Goal: Navigation & Orientation: Find specific page/section

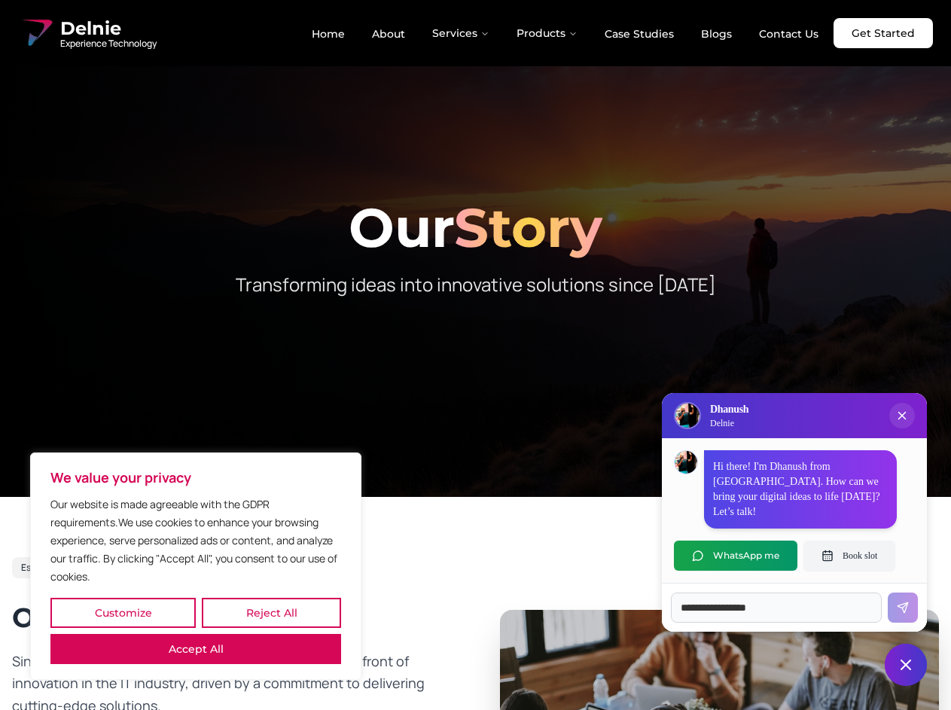
click at [123, 613] on button "Customize" at bounding box center [122, 613] width 145 height 30
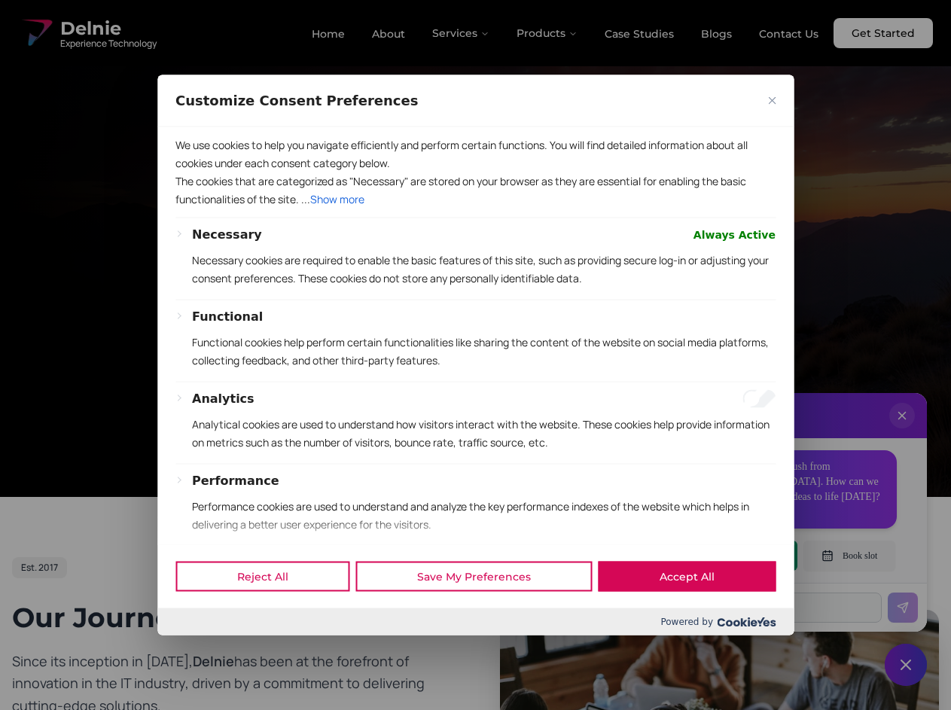
click at [271, 613] on div at bounding box center [475, 355] width 951 height 710
click at [196, 172] on p "We use cookies to help you navigate efficiently and perform certain functions. …" at bounding box center [475, 153] width 600 height 36
click at [475, 354] on div "Functional Functional cookies help perform certain functionalities like sharing…" at bounding box center [483, 344] width 583 height 74
click at [461, 33] on div at bounding box center [475, 355] width 951 height 710
click at [547, 33] on div at bounding box center [475, 355] width 951 height 710
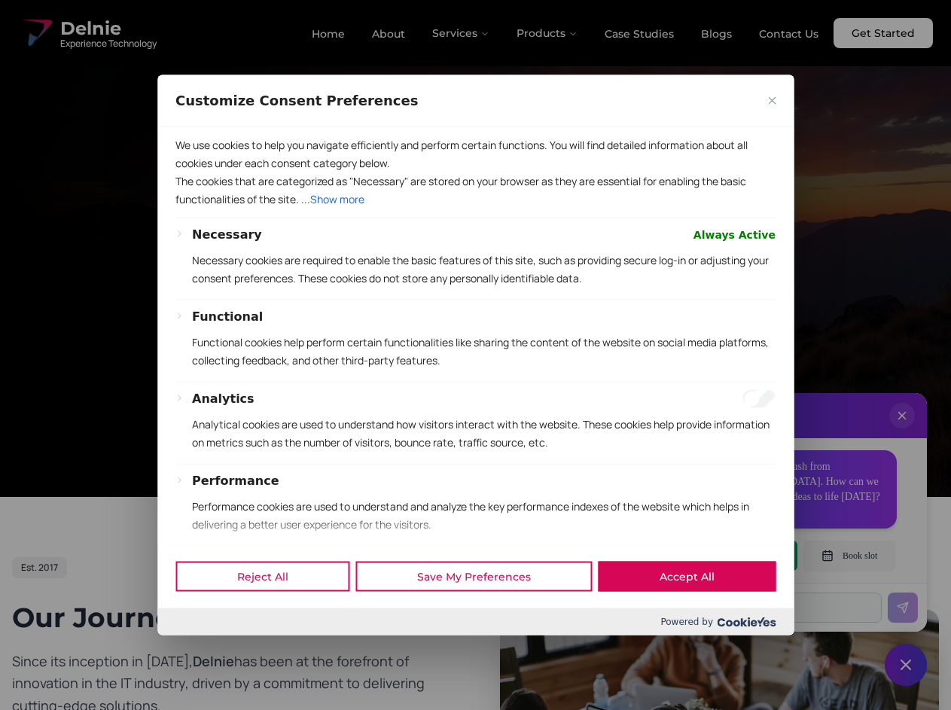
click at [902, 431] on div at bounding box center [475, 355] width 951 height 710
click at [735, 545] on span at bounding box center [475, 530] width 636 height 30
click at [849, 555] on div at bounding box center [475, 355] width 951 height 710
click at [905, 665] on div at bounding box center [475, 355] width 951 height 710
